Goal: Navigation & Orientation: Go to known website

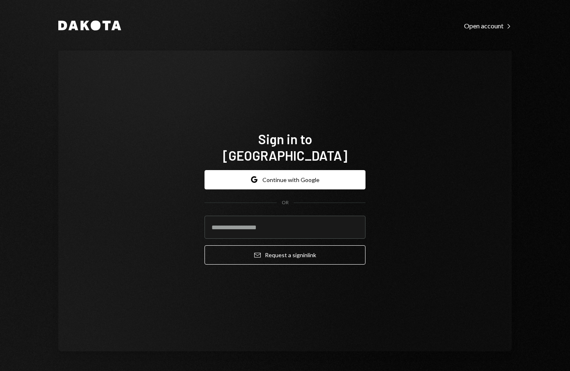
type input "**********"
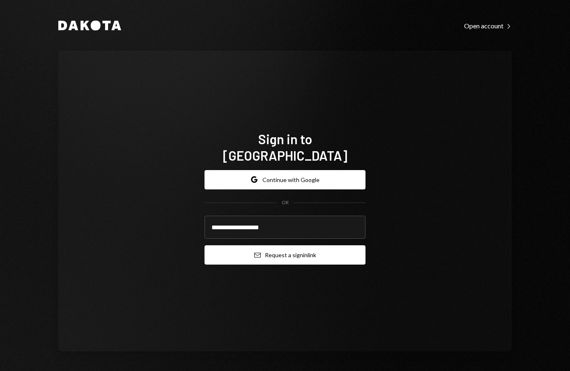
click at [299, 250] on button "Email Request a sign in link" at bounding box center [284, 254] width 161 height 19
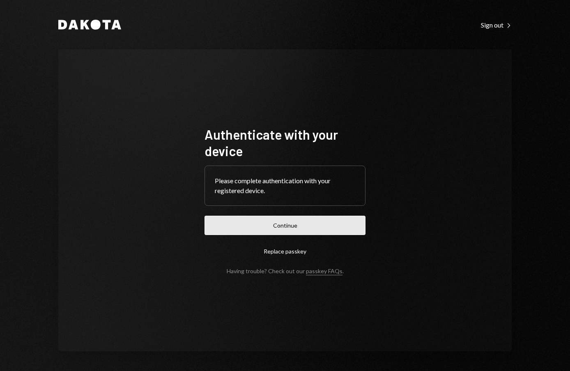
click at [299, 224] on button "Continue" at bounding box center [284, 224] width 161 height 19
